Goal: Obtain resource: Download file/media

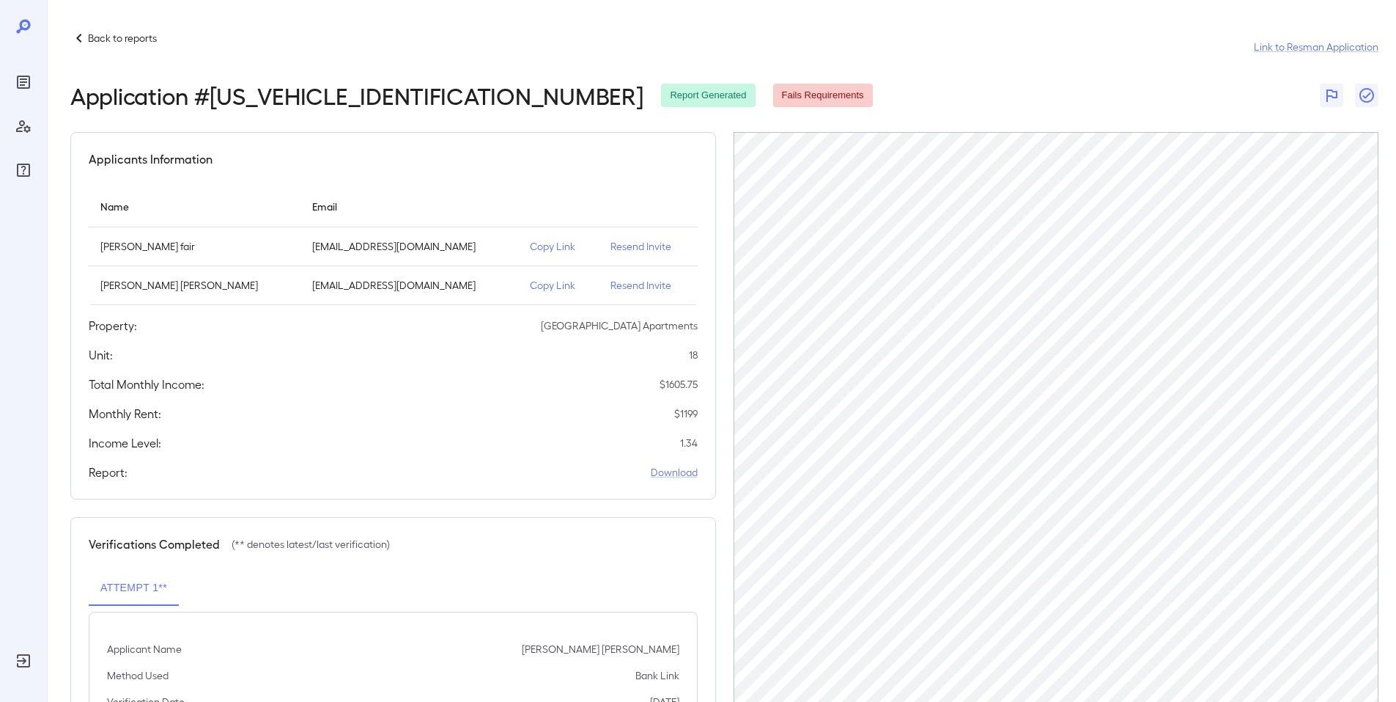
click at [117, 44] on p "Back to reports" at bounding box center [122, 38] width 69 height 15
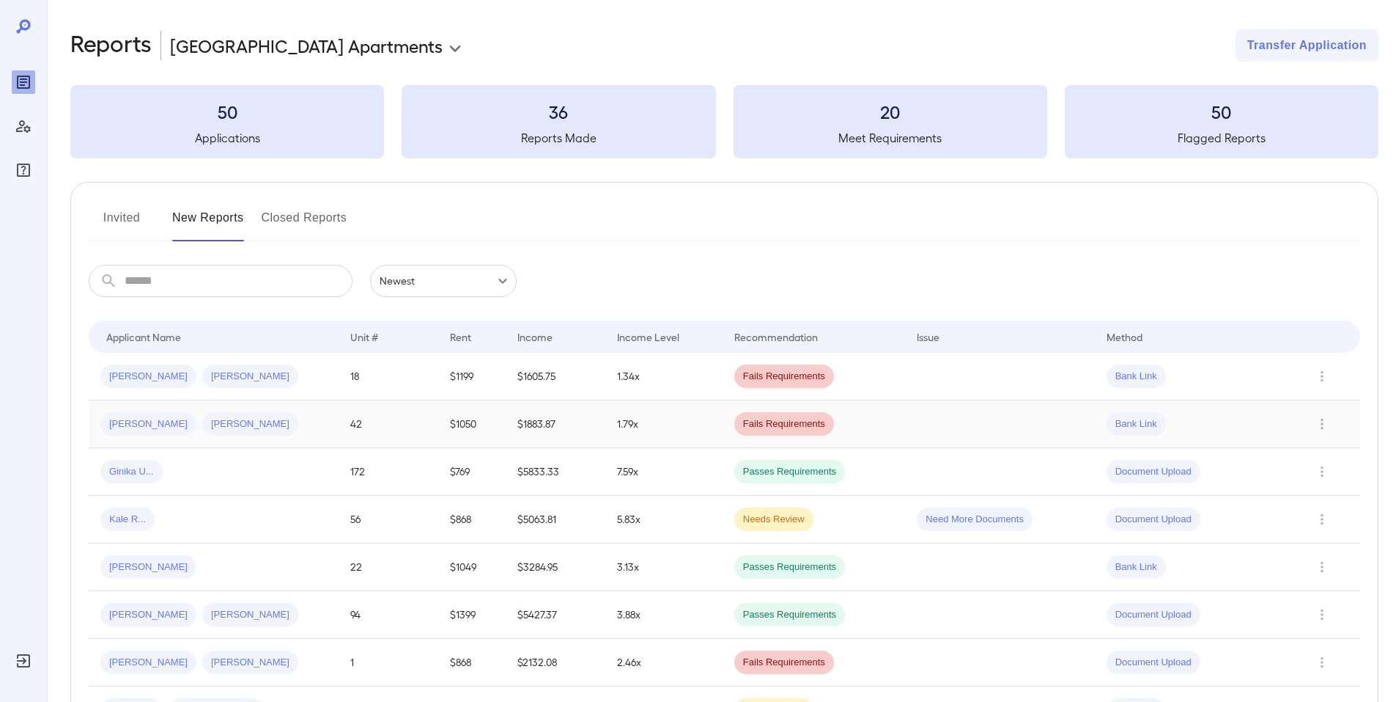
click at [301, 419] on div "[PERSON_NAME] [PERSON_NAME]" at bounding box center [213, 423] width 227 height 23
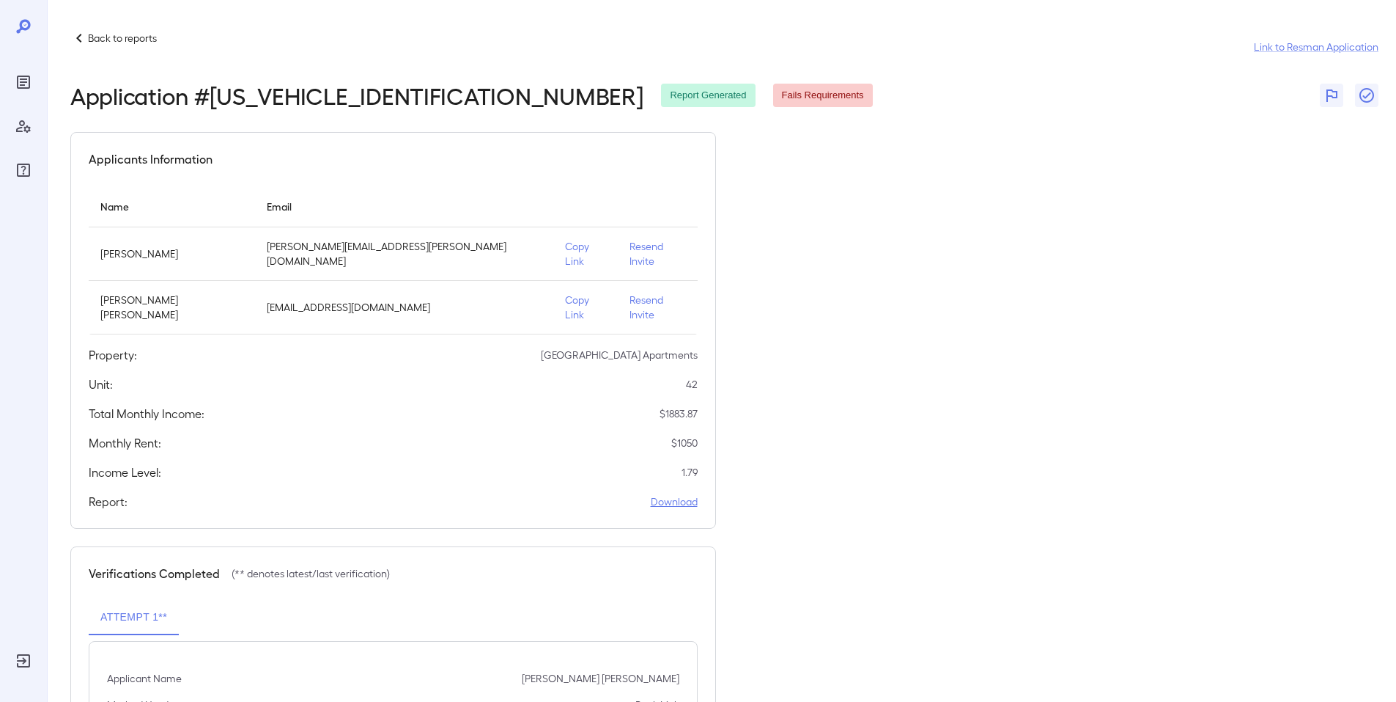
click at [665, 494] on link "Download" at bounding box center [674, 501] width 47 height 15
click at [160, 246] on p "Alicia Marie Sewell" at bounding box center [171, 253] width 143 height 15
drag, startPoint x: 188, startPoint y: 246, endPoint x: 161, endPoint y: 239, distance: 28.1
click at [161, 246] on p "Alicia Marie Sewell" at bounding box center [171, 253] width 143 height 15
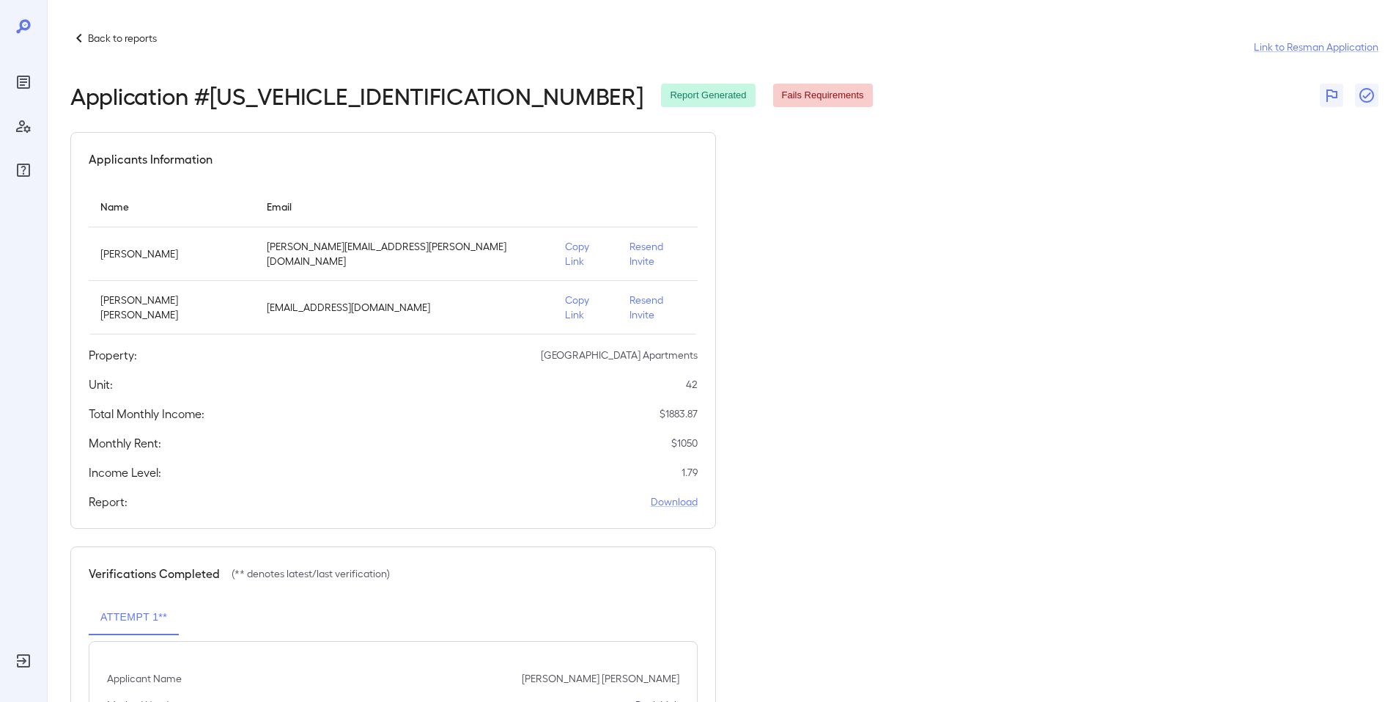
click at [565, 245] on p "Copy Link" at bounding box center [586, 253] width 42 height 29
